Goal: Task Accomplishment & Management: Use online tool/utility

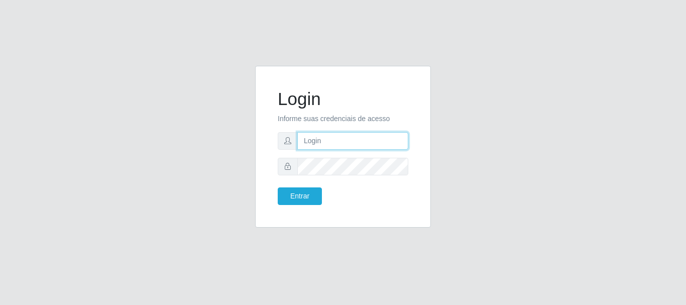
click at [308, 140] on input "text" at bounding box center [352, 141] width 111 height 18
type input "[EMAIL_ADDRESS][DOMAIN_NAME]"
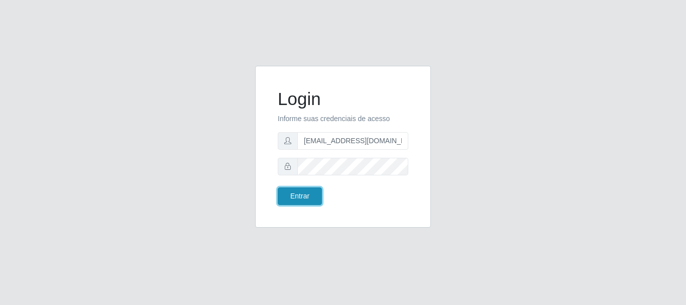
click at [298, 196] on button "Entrar" at bounding box center [300, 196] width 44 height 18
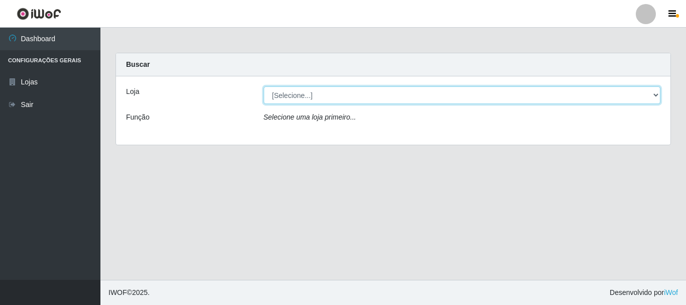
click at [658, 94] on select "[Selecione...] SuperFácil Atacado - Rodoviária" at bounding box center [462, 95] width 397 height 18
select select "400"
click at [264, 86] on select "[Selecione...] SuperFácil Atacado - Rodoviária" at bounding box center [462, 95] width 397 height 18
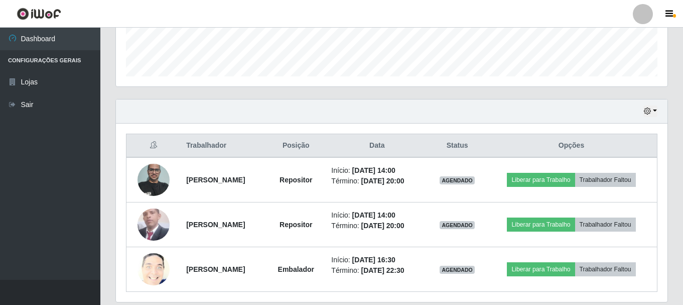
scroll to position [301, 0]
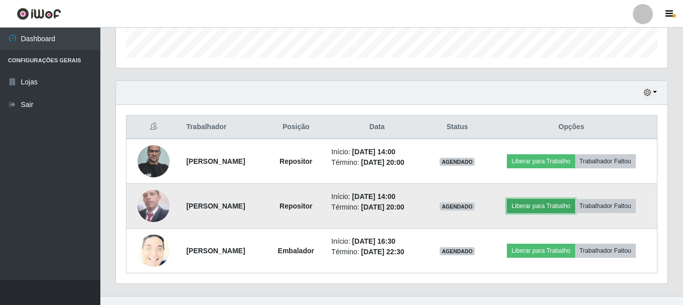
click at [539, 206] on button "Liberar para Trabalho" at bounding box center [541, 206] width 68 height 14
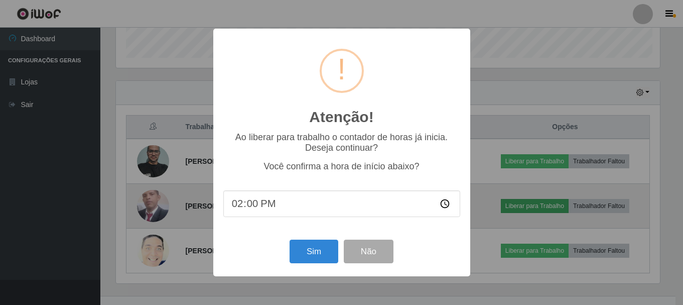
scroll to position [208, 547]
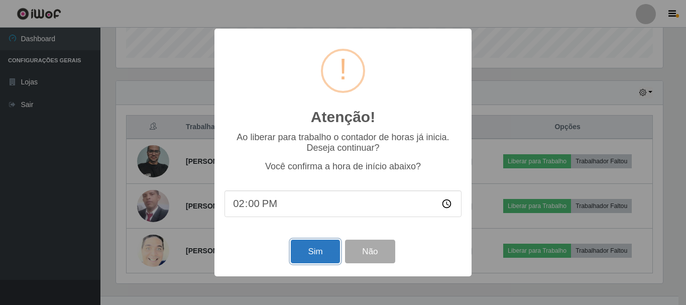
click at [304, 251] on button "Sim" at bounding box center [315, 252] width 49 height 24
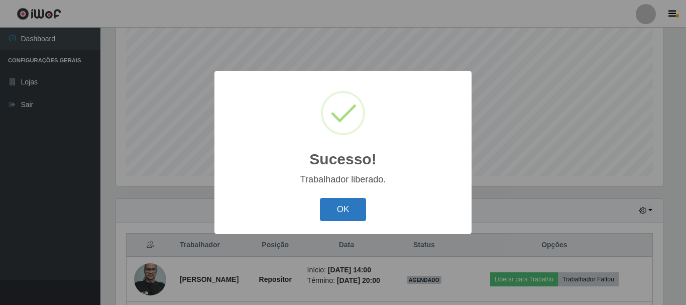
click at [332, 207] on button "OK" at bounding box center [343, 210] width 47 height 24
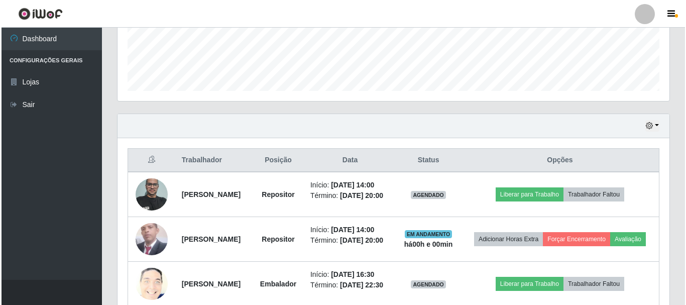
scroll to position [284, 0]
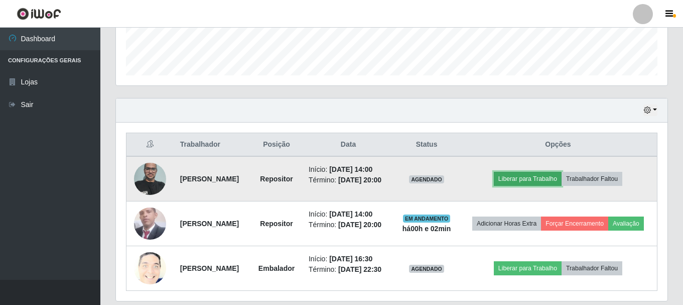
click at [532, 183] on button "Liberar para Trabalho" at bounding box center [528, 179] width 68 height 14
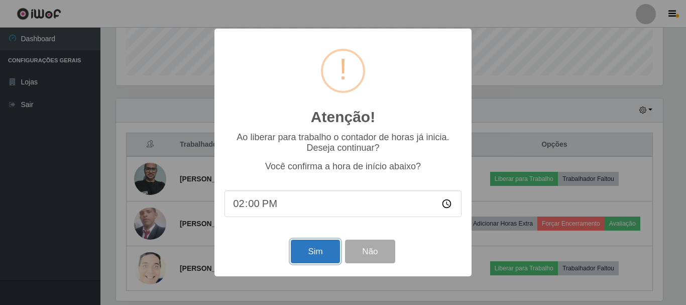
click at [298, 260] on button "Sim" at bounding box center [315, 252] width 49 height 24
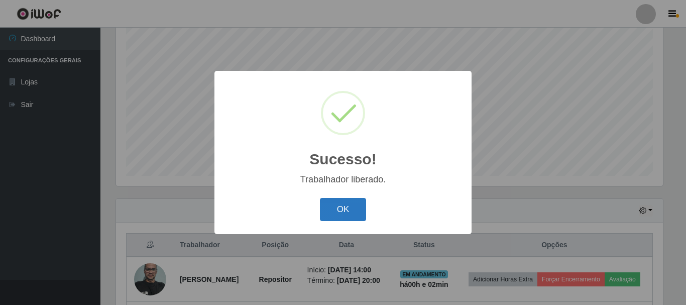
click at [330, 212] on button "OK" at bounding box center [343, 210] width 47 height 24
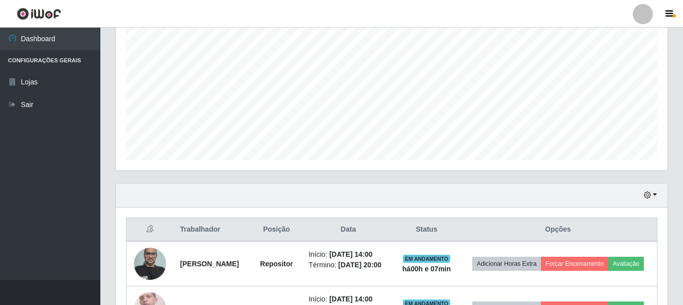
scroll to position [340, 0]
